Goal: Information Seeking & Learning: Check status

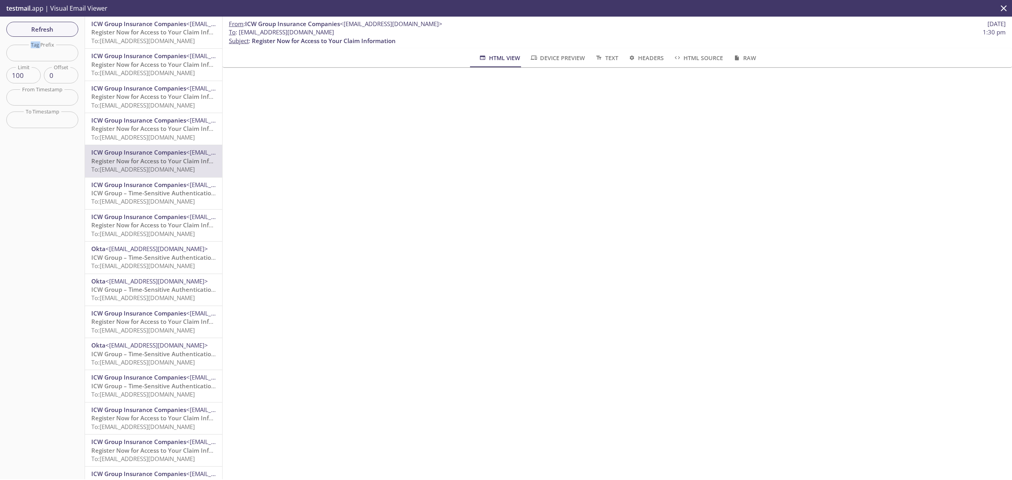
click at [151, 134] on span "To: [EMAIL_ADDRESS][DOMAIN_NAME]" at bounding box center [143, 137] width 104 height 8
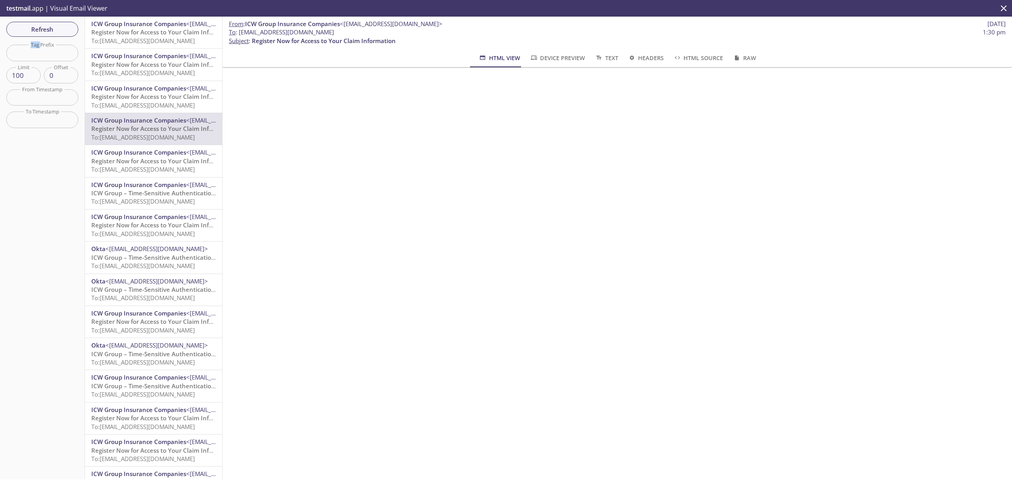
click at [146, 93] on span "Register Now for Access to Your Claim Information" at bounding box center [163, 97] width 144 height 8
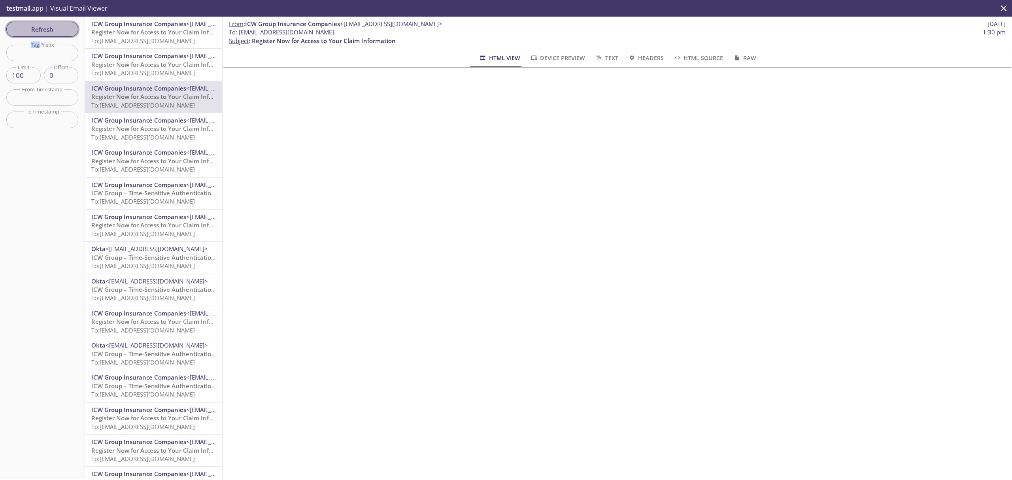
click at [59, 27] on span "Refresh" at bounding box center [42, 29] width 59 height 10
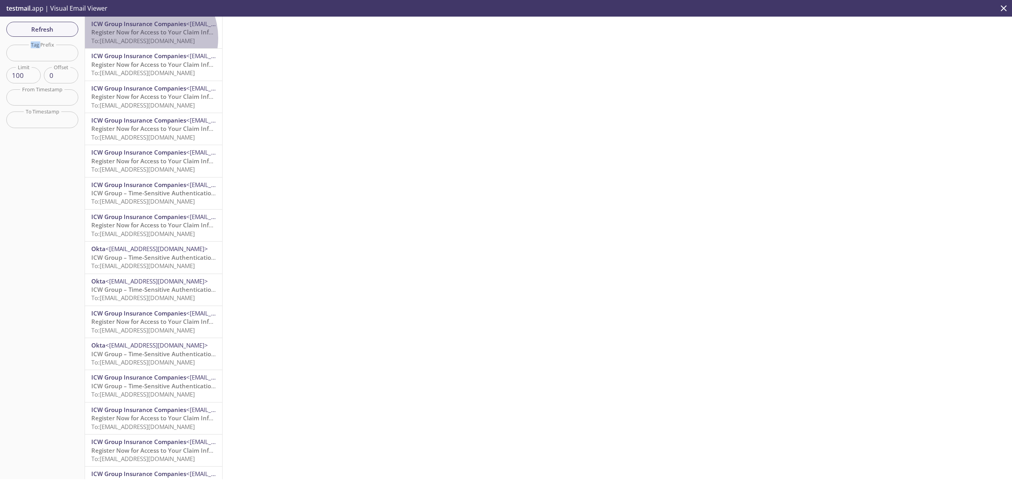
click at [147, 38] on span "To: [EMAIL_ADDRESS][DOMAIN_NAME]" at bounding box center [143, 41] width 104 height 8
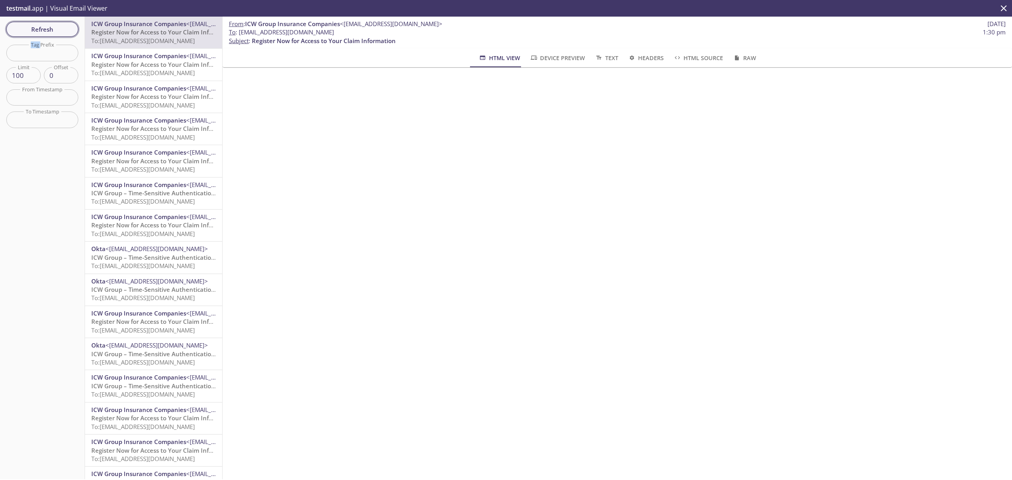
click at [42, 27] on span "Refresh" at bounding box center [42, 29] width 59 height 10
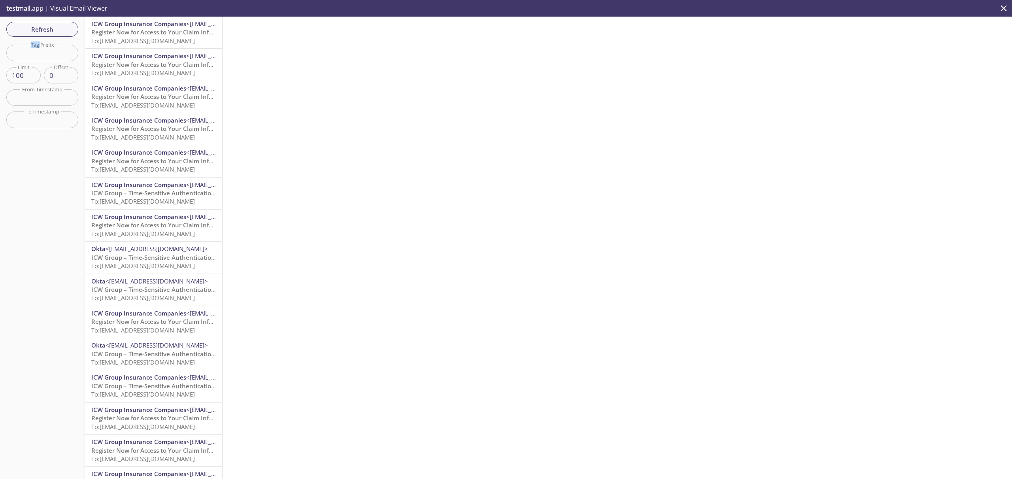
click at [160, 32] on span "Register Now for Access to Your Claim Information" at bounding box center [163, 32] width 144 height 8
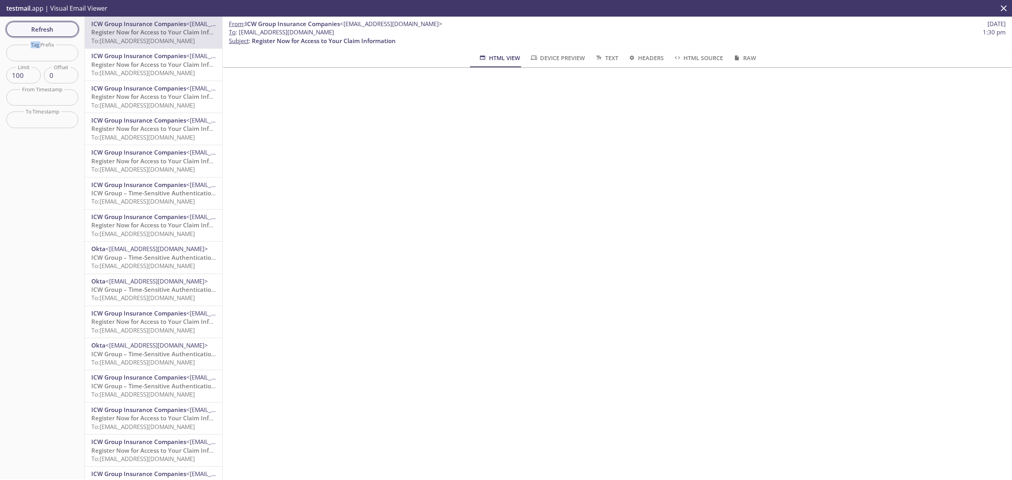
click at [47, 26] on span "Refresh" at bounding box center [42, 29] width 59 height 10
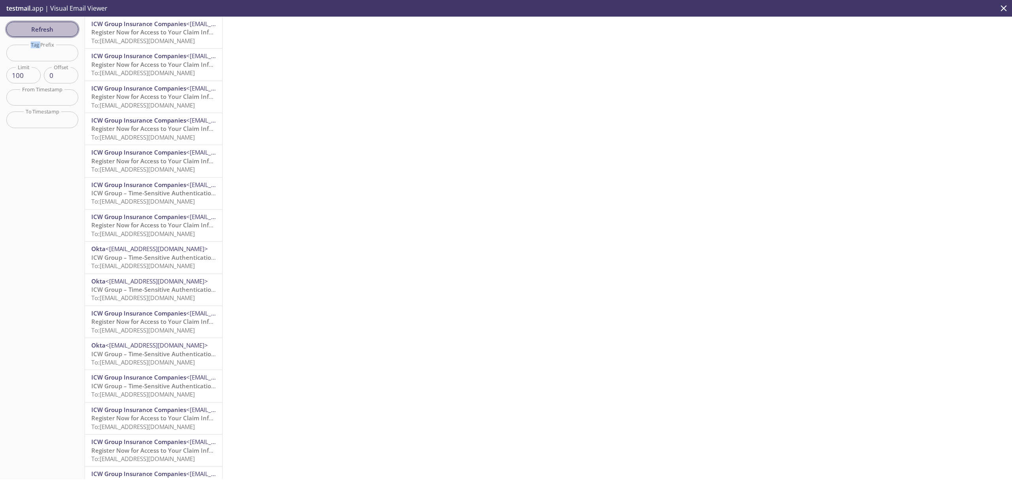
click at [47, 26] on span "Refresh" at bounding box center [42, 29] width 59 height 10
click at [152, 30] on span "ICW Group – Time-Sensitive Authentication Code" at bounding box center [161, 32] width 140 height 8
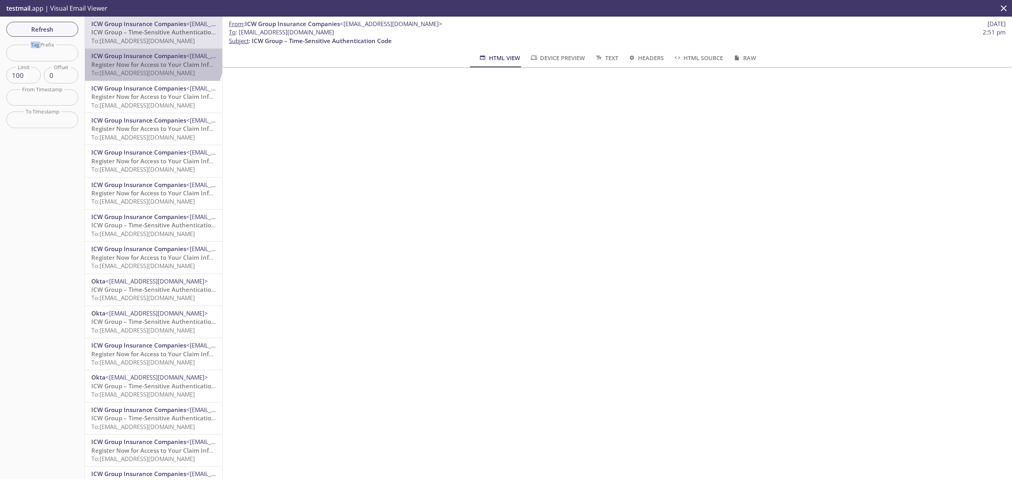
click at [152, 56] on span "ICW Group Insurance Companies" at bounding box center [138, 56] width 95 height 8
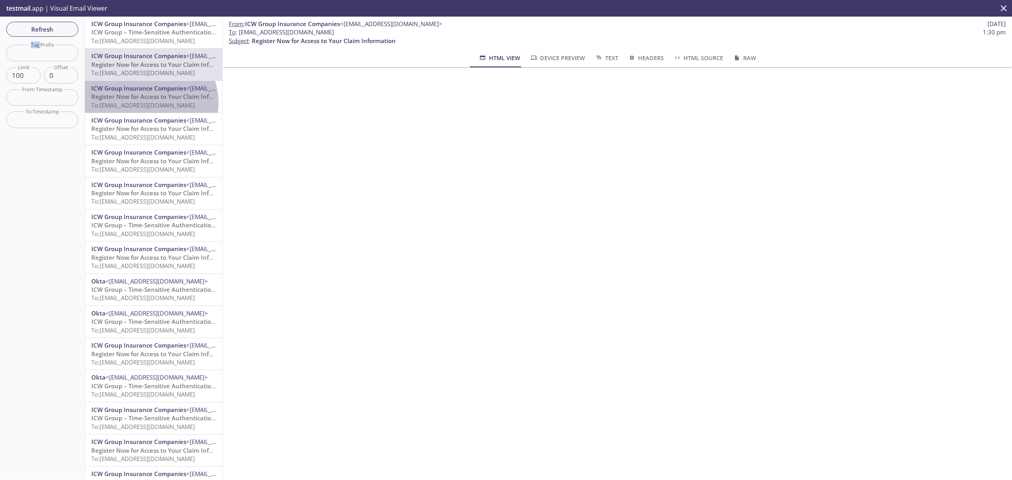
click at [149, 103] on span "To: [EMAIL_ADDRESS][DOMAIN_NAME]" at bounding box center [143, 105] width 104 height 8
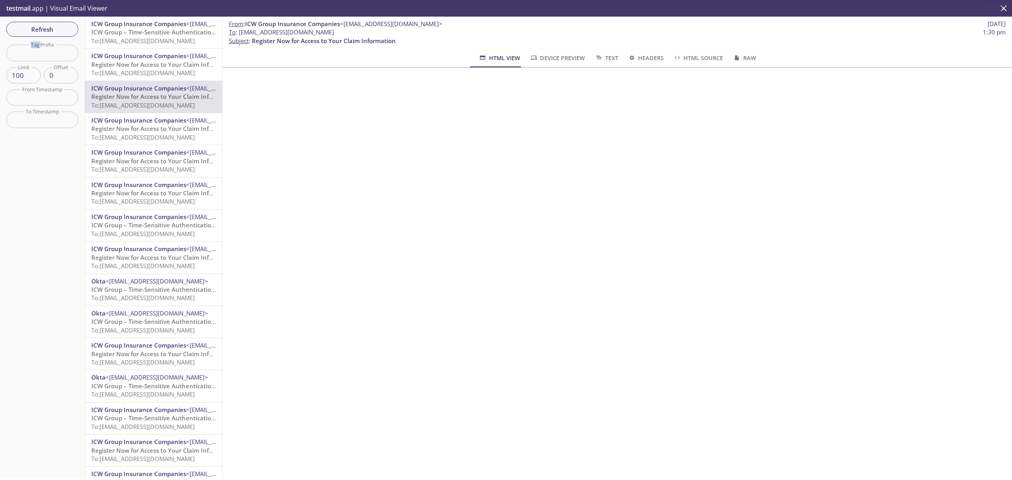
click at [146, 126] on span "Register Now for Access to Your Claim Information" at bounding box center [163, 129] width 144 height 8
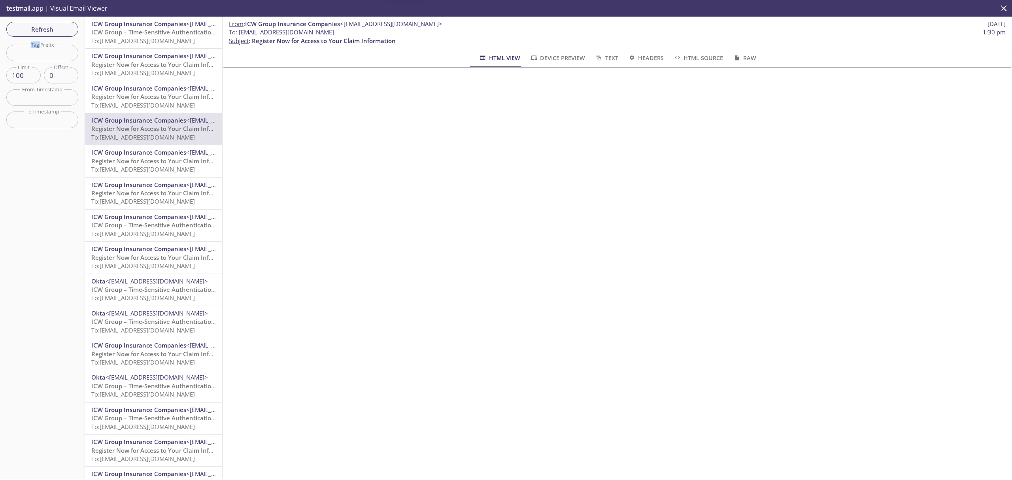
click at [145, 163] on span "Register Now for Access to Your Claim Information" at bounding box center [163, 161] width 144 height 8
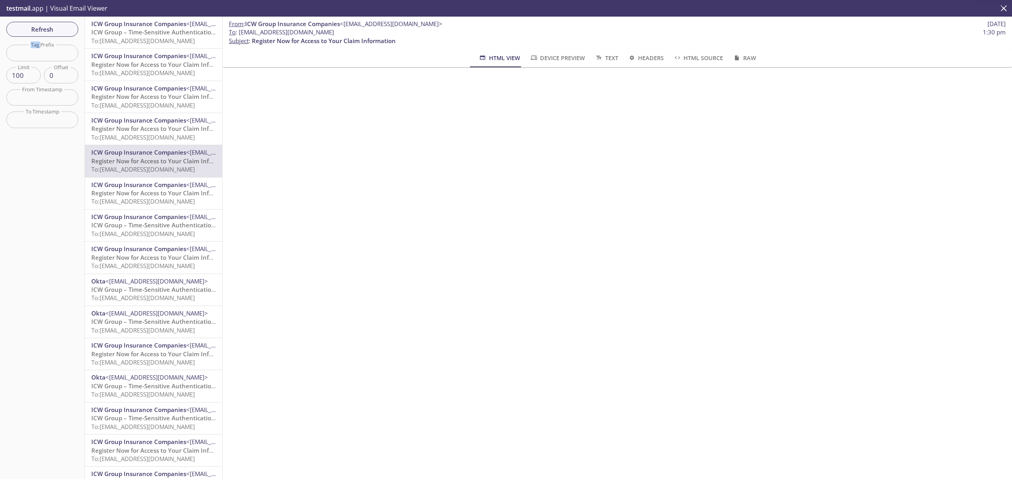
click at [148, 178] on div "ICW Group Insurance Companies <[EMAIL_ADDRESS][DOMAIN_NAME]> Register Now for A…" at bounding box center [153, 193] width 137 height 32
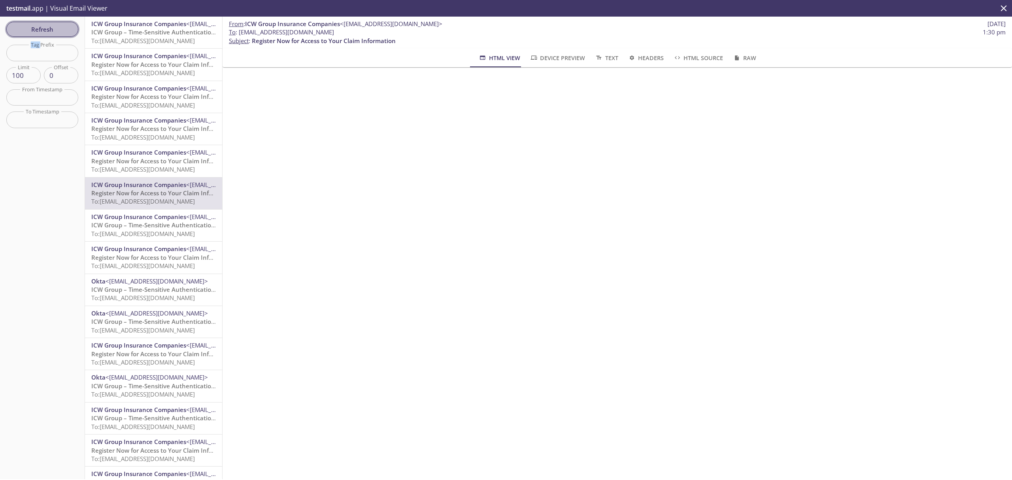
click at [68, 25] on span "Refresh" at bounding box center [42, 29] width 59 height 10
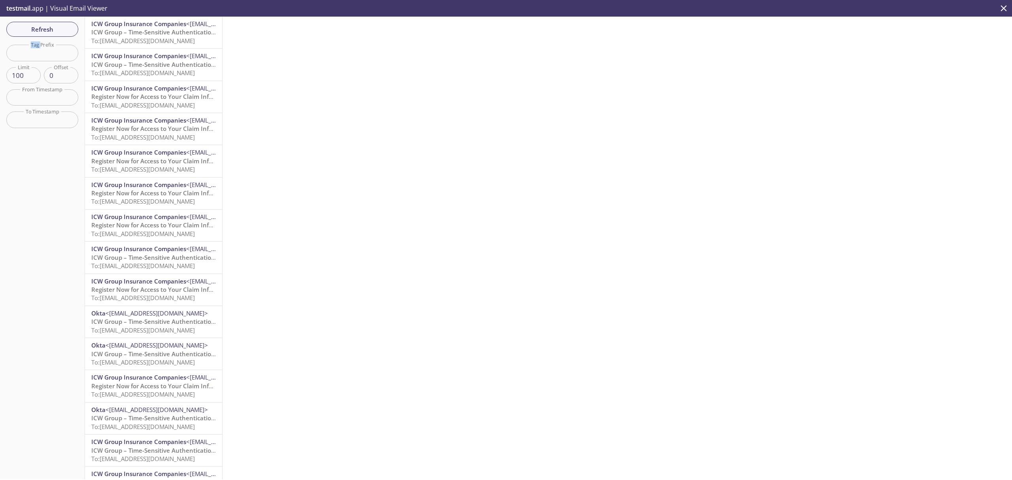
click at [145, 29] on span "ICW Group – Time-Sensitive Authentication Code" at bounding box center [161, 32] width 140 height 8
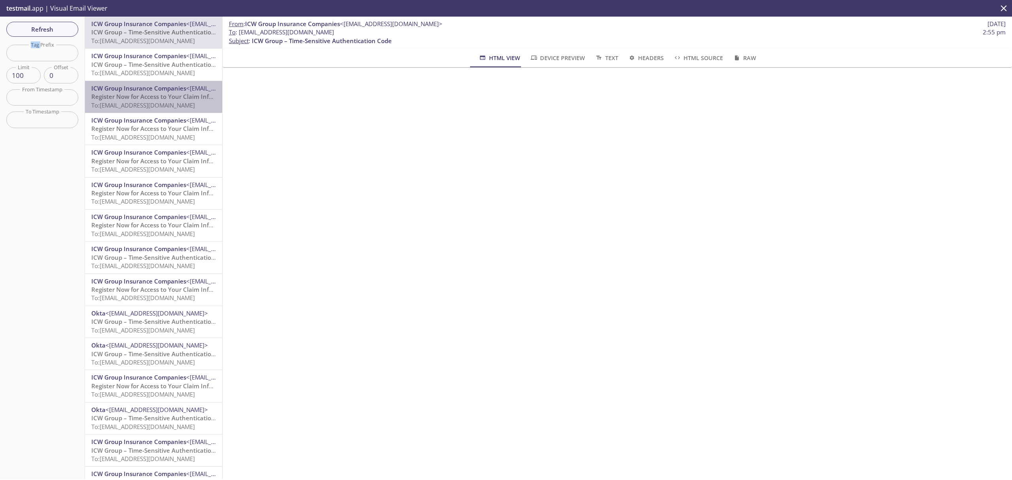
click at [153, 108] on span "To: [EMAIL_ADDRESS][DOMAIN_NAME]" at bounding box center [143, 105] width 104 height 8
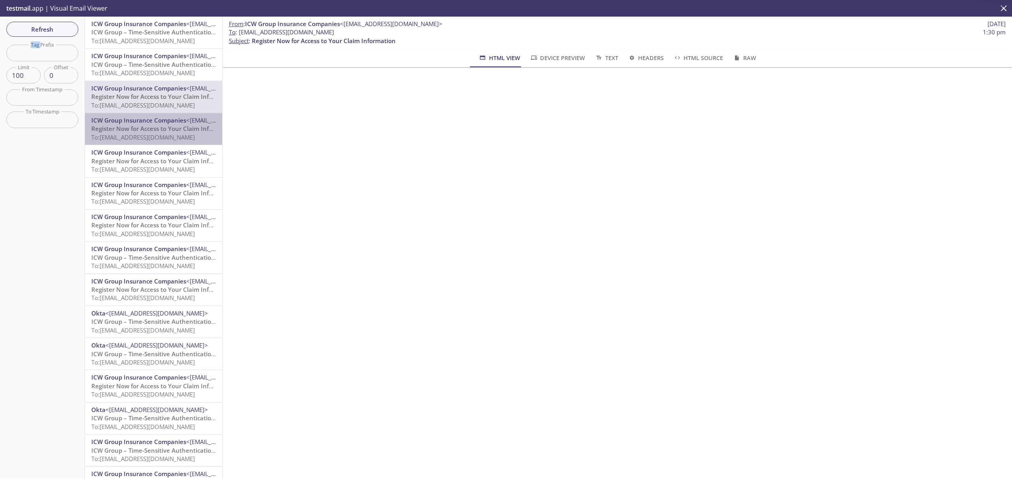
click at [156, 131] on span "Register Now for Access to Your Claim Information" at bounding box center [163, 129] width 144 height 8
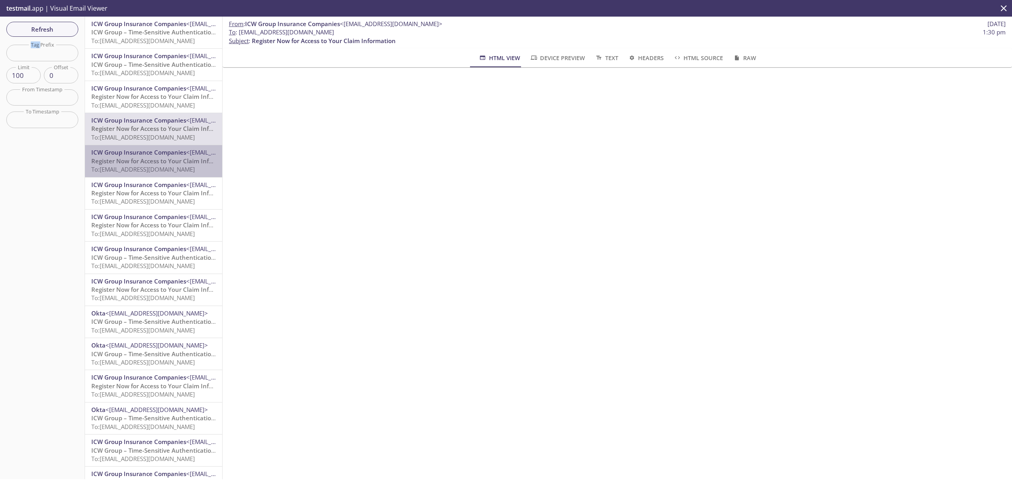
click at [160, 168] on span "To: [EMAIL_ADDRESS][DOMAIN_NAME]" at bounding box center [143, 169] width 104 height 8
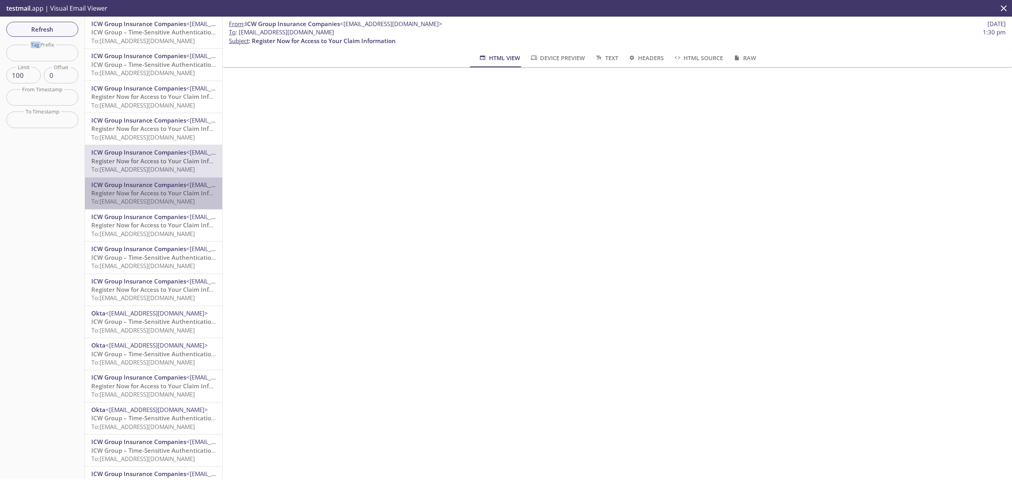
click at [163, 207] on div "ICW Group Insurance Companies <[EMAIL_ADDRESS][DOMAIN_NAME]> Register Now for A…" at bounding box center [153, 193] width 137 height 32
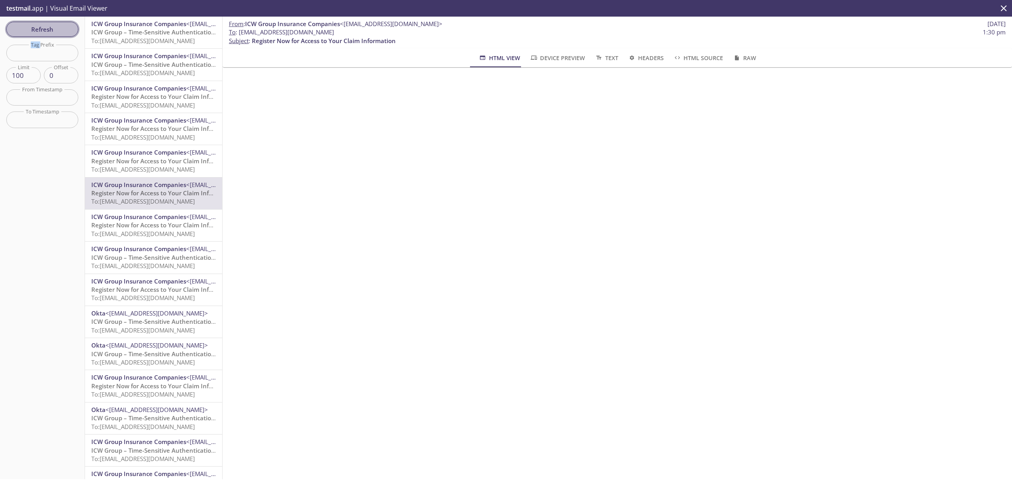
click at [63, 28] on span "Refresh" at bounding box center [42, 29] width 59 height 10
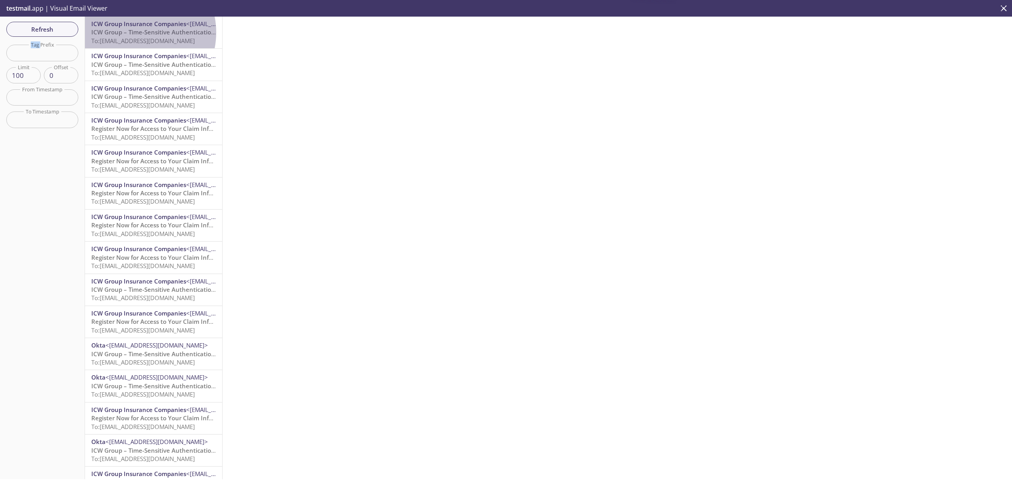
click at [135, 32] on span "ICW Group – Time-Sensitive Authentication Code" at bounding box center [161, 32] width 140 height 8
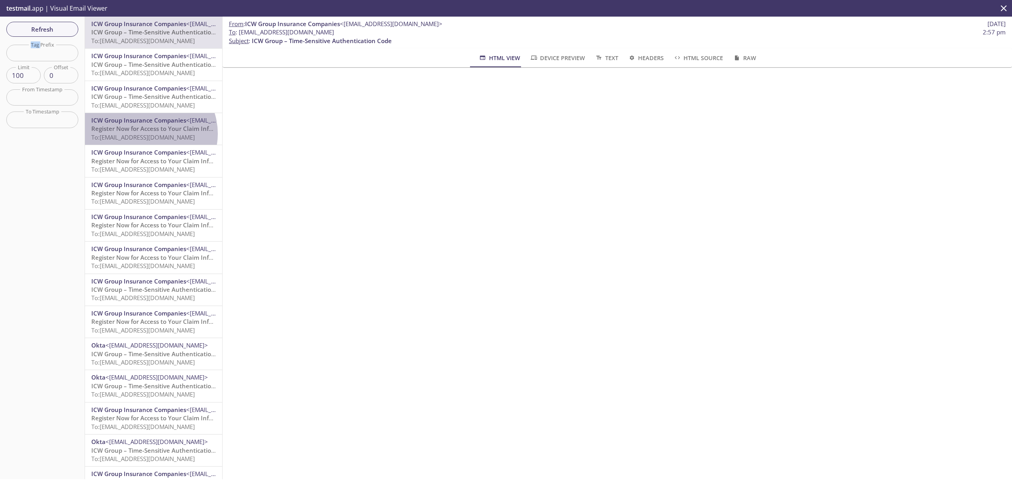
click at [149, 134] on span "To: [EMAIL_ADDRESS][DOMAIN_NAME]" at bounding box center [143, 137] width 104 height 8
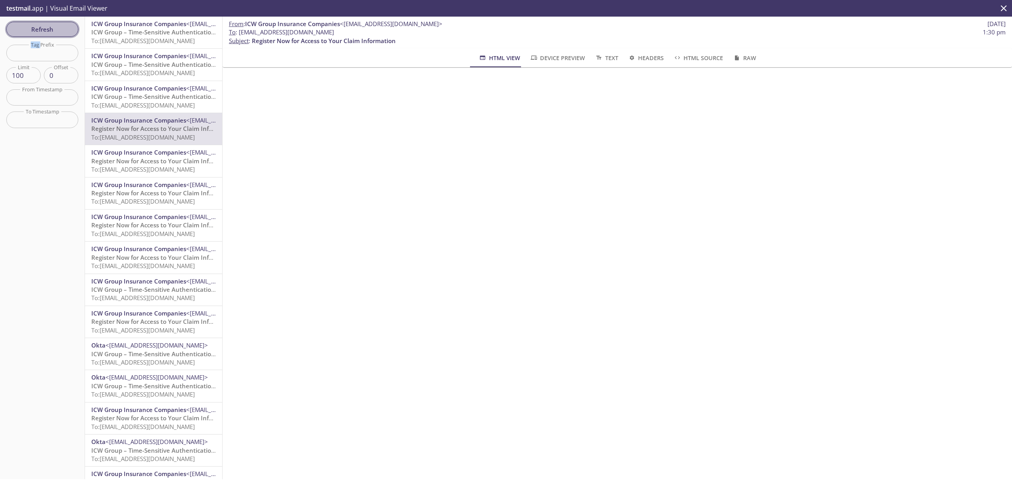
click at [44, 29] on span "Refresh" at bounding box center [42, 29] width 59 height 10
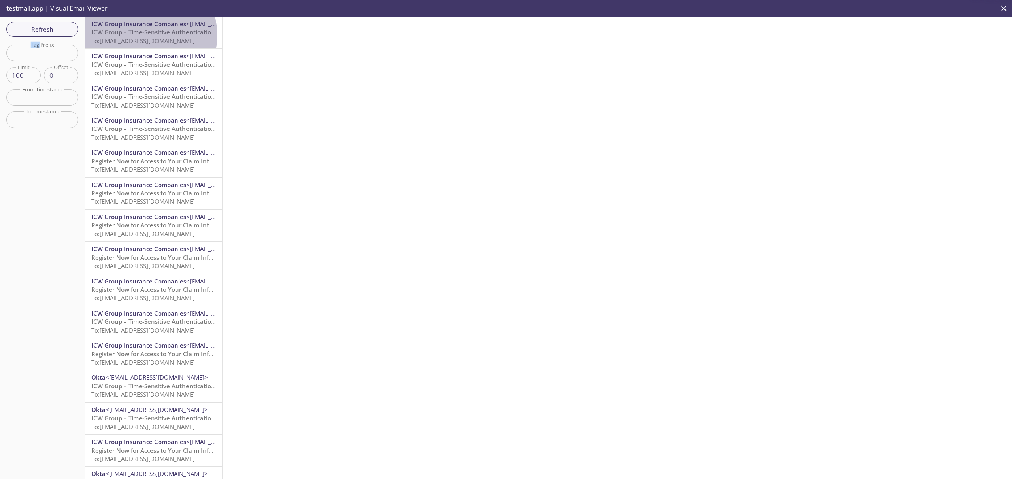
click at [149, 35] on span "ICW Group – Time-Sensitive Authentication Code" at bounding box center [161, 32] width 140 height 8
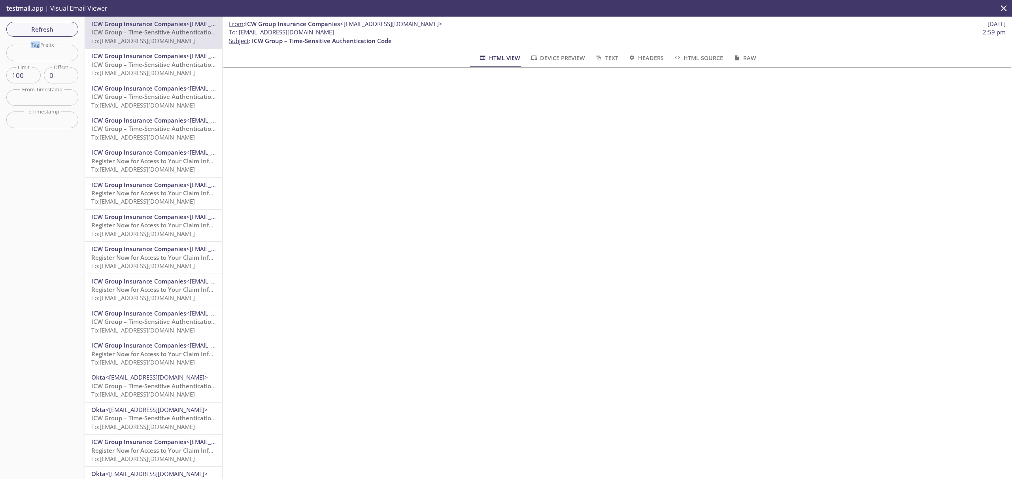
click at [162, 197] on span "To: [EMAIL_ADDRESS][DOMAIN_NAME]" at bounding box center [143, 201] width 104 height 8
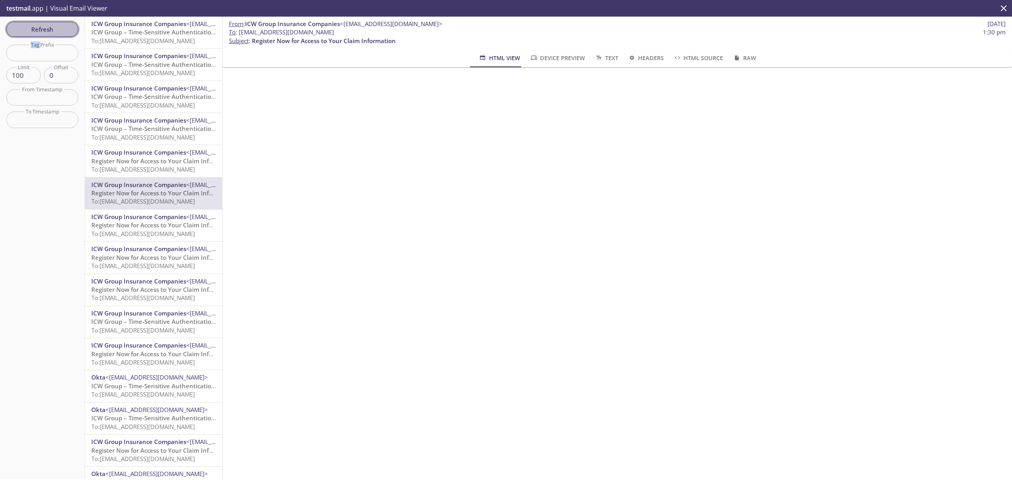
click at [22, 26] on span "Refresh" at bounding box center [42, 29] width 59 height 10
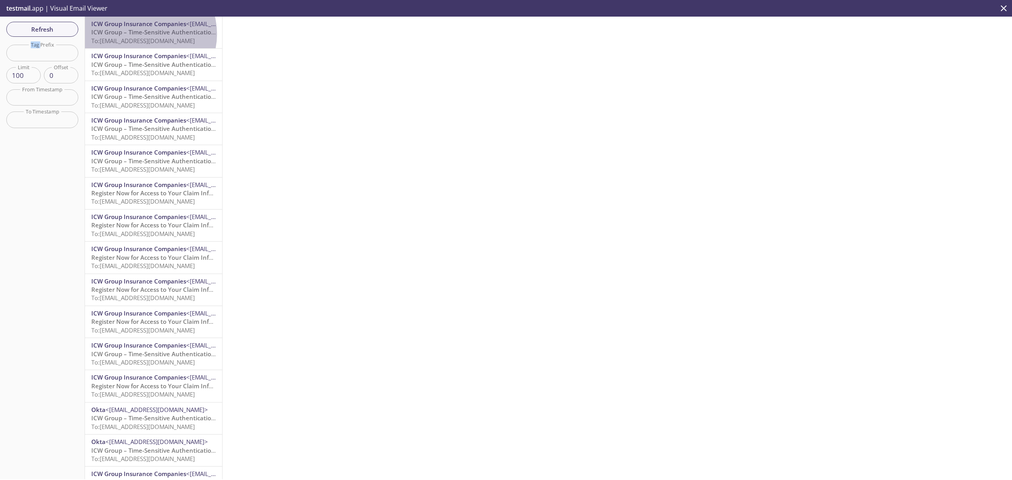
click at [144, 34] on span "ICW Group – Time-Sensitive Authentication Code" at bounding box center [161, 32] width 140 height 8
